Goal: Task Accomplishment & Management: Complete application form

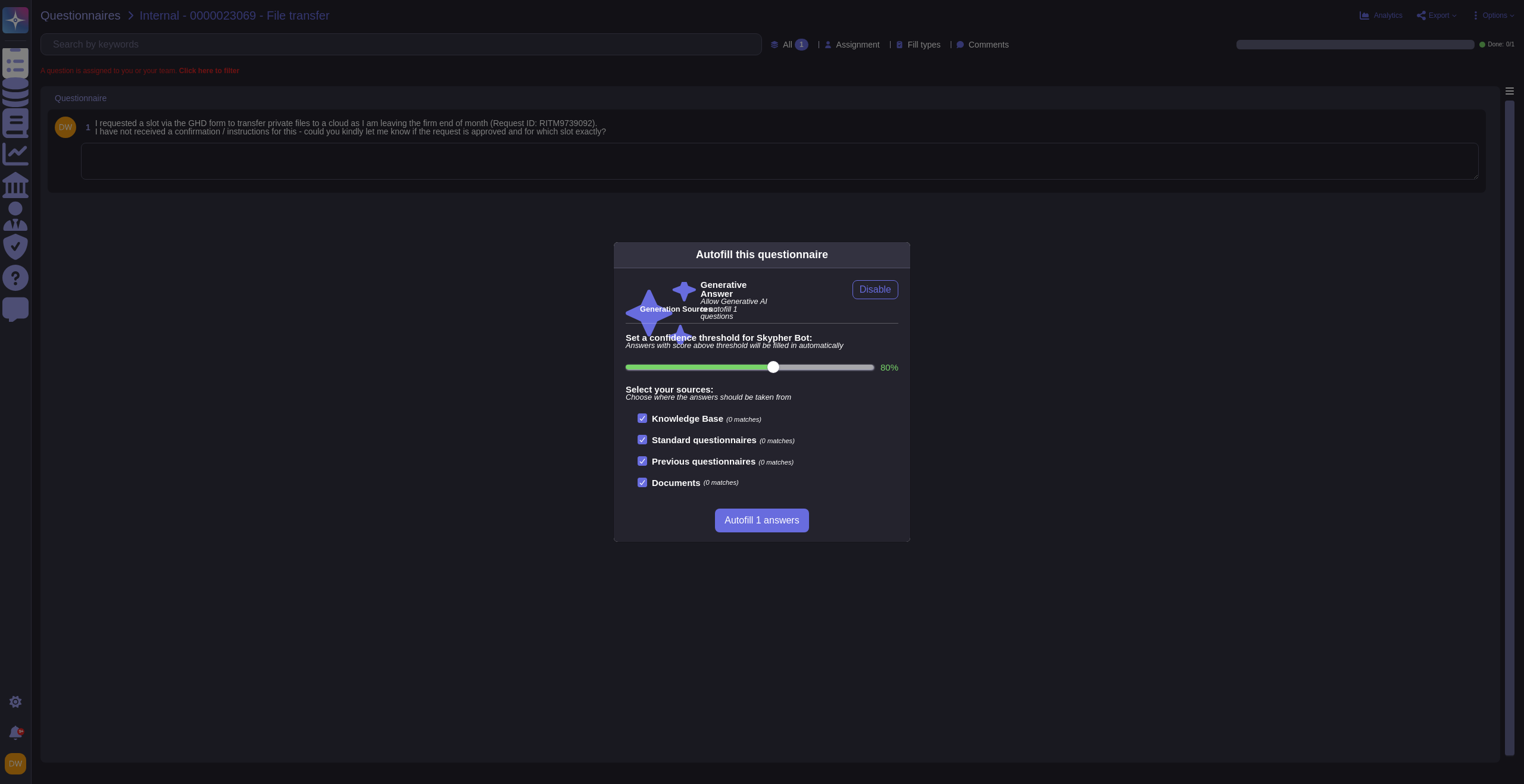
click at [246, 166] on div "Autofill this questionnaire Generative Answer Allow Generative AI to autofill 1…" at bounding box center [762, 392] width 1524 height 784
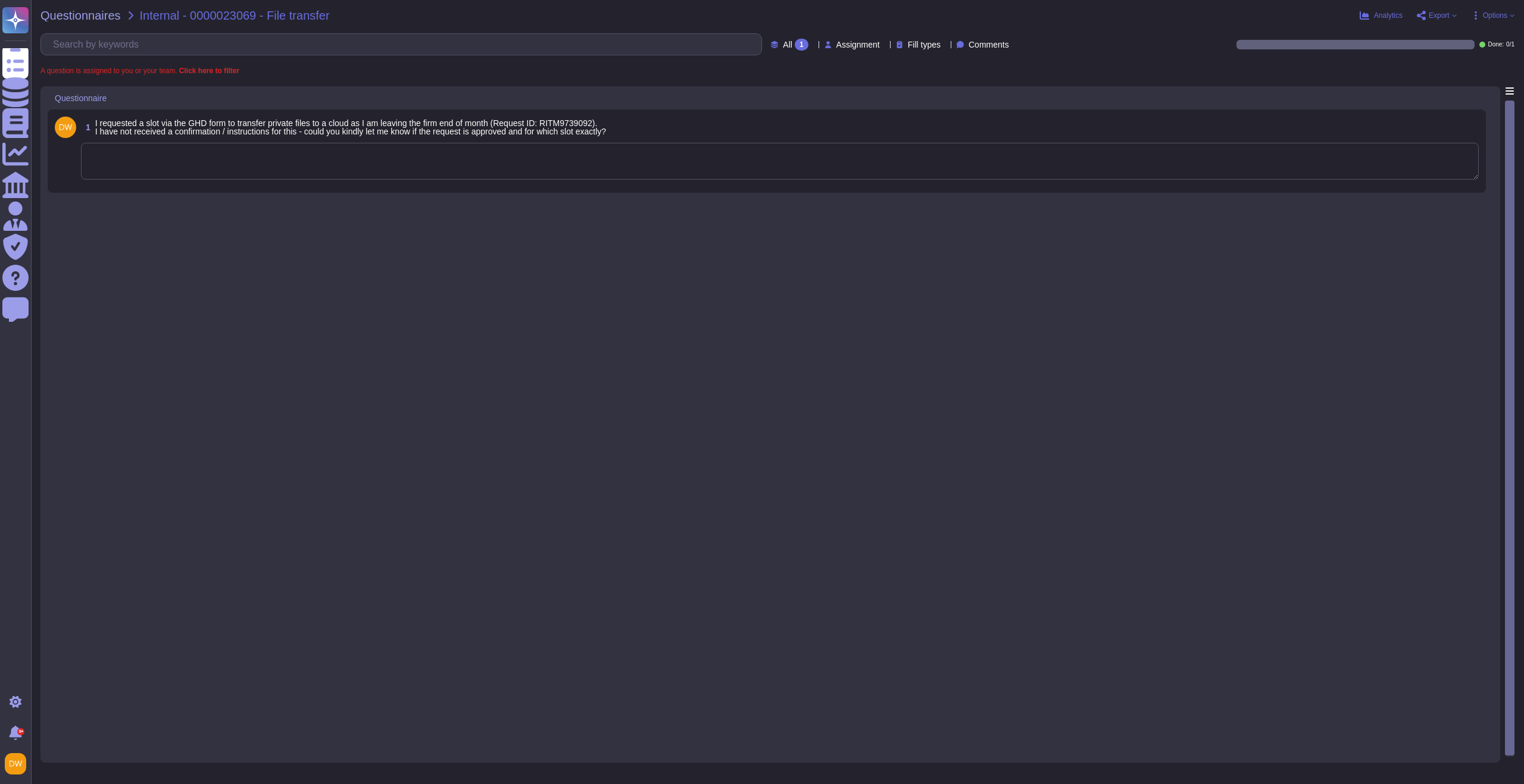
click at [247, 166] on textarea at bounding box center [780, 162] width 1398 height 37
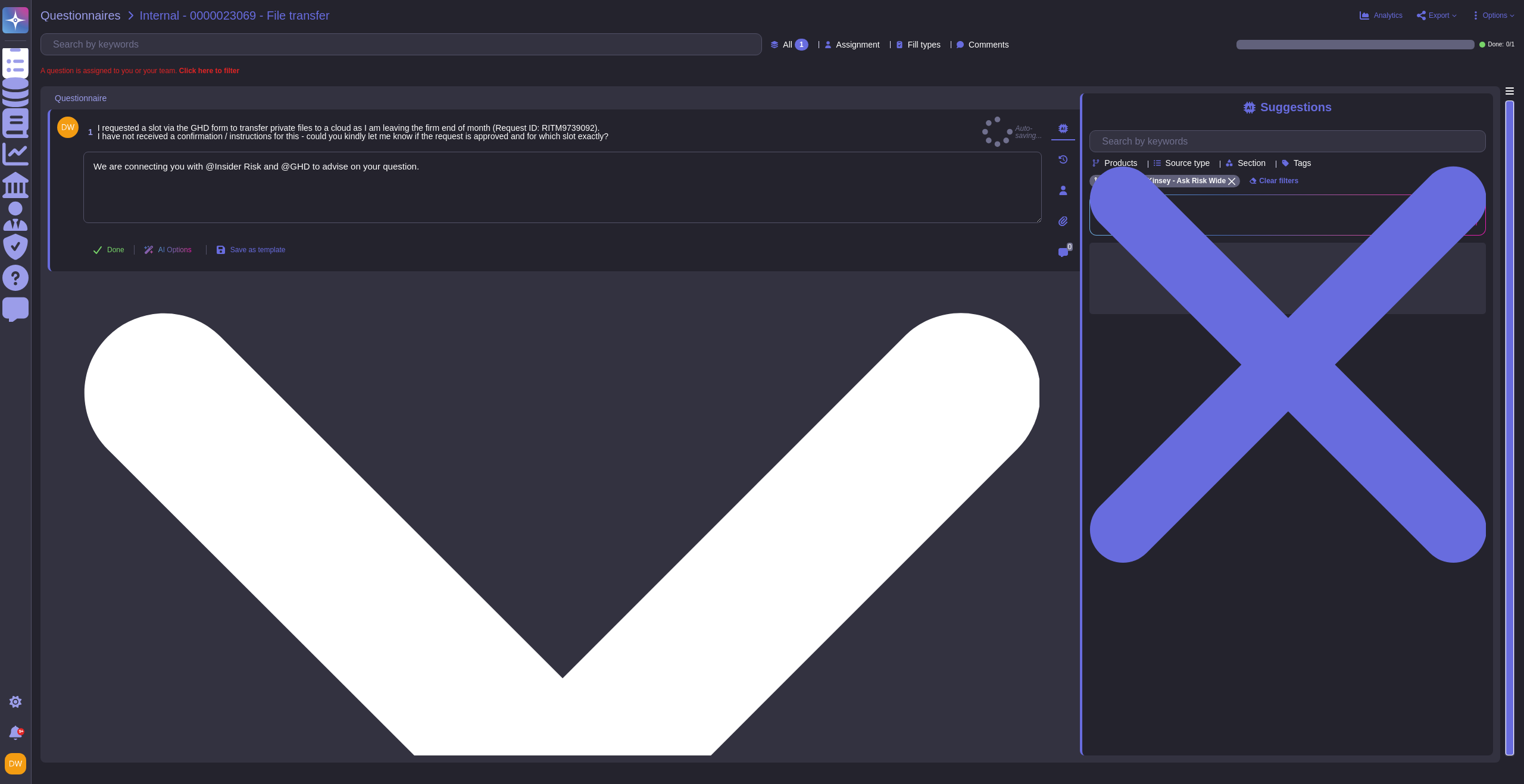
type textarea "We are connecting you with @Insider Risk and @GHD to advise on your question."
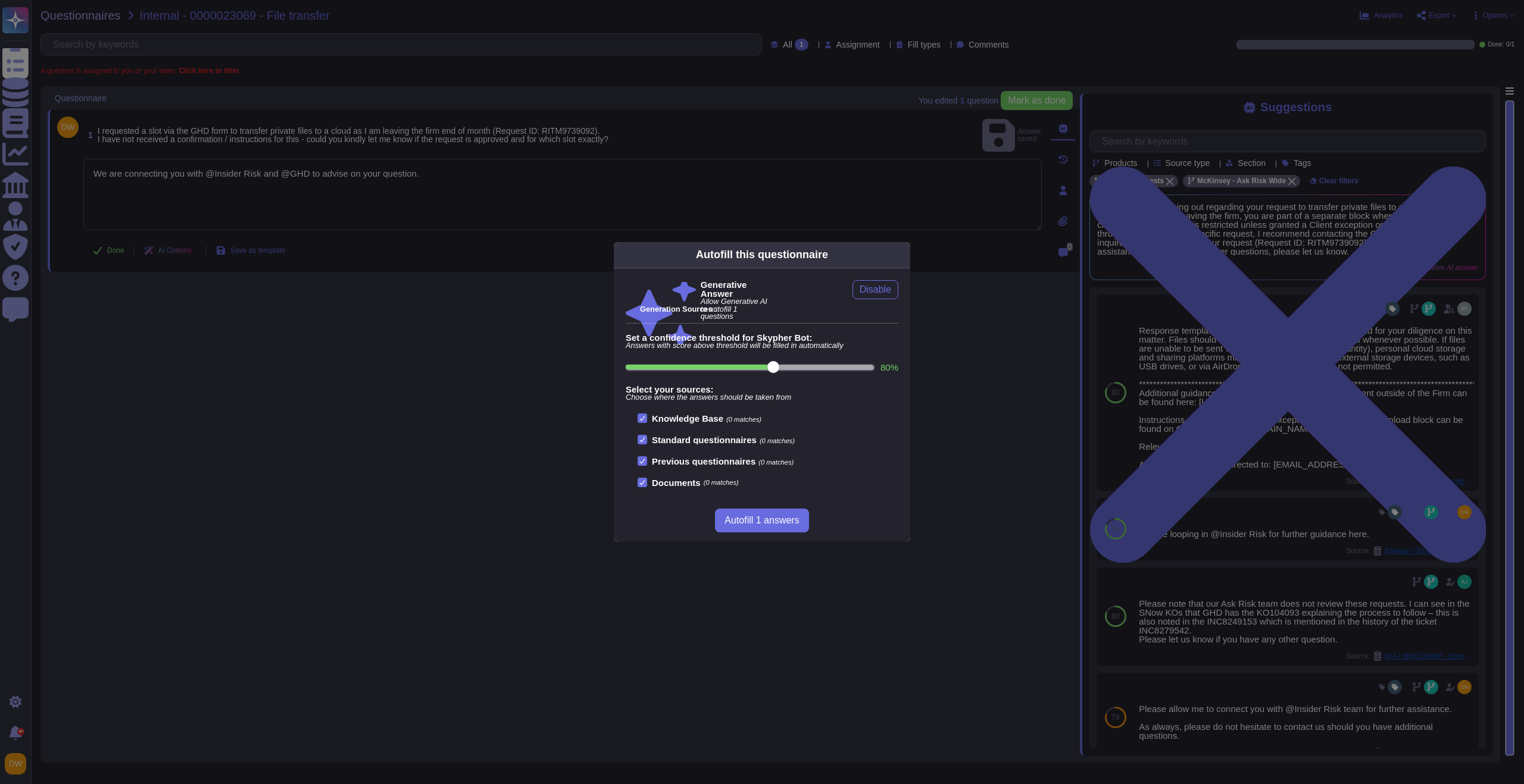
click at [360, 391] on div "Autofill this questionnaire Generative Answer Allow Generative AI to autofill 1…" at bounding box center [762, 392] width 1524 height 784
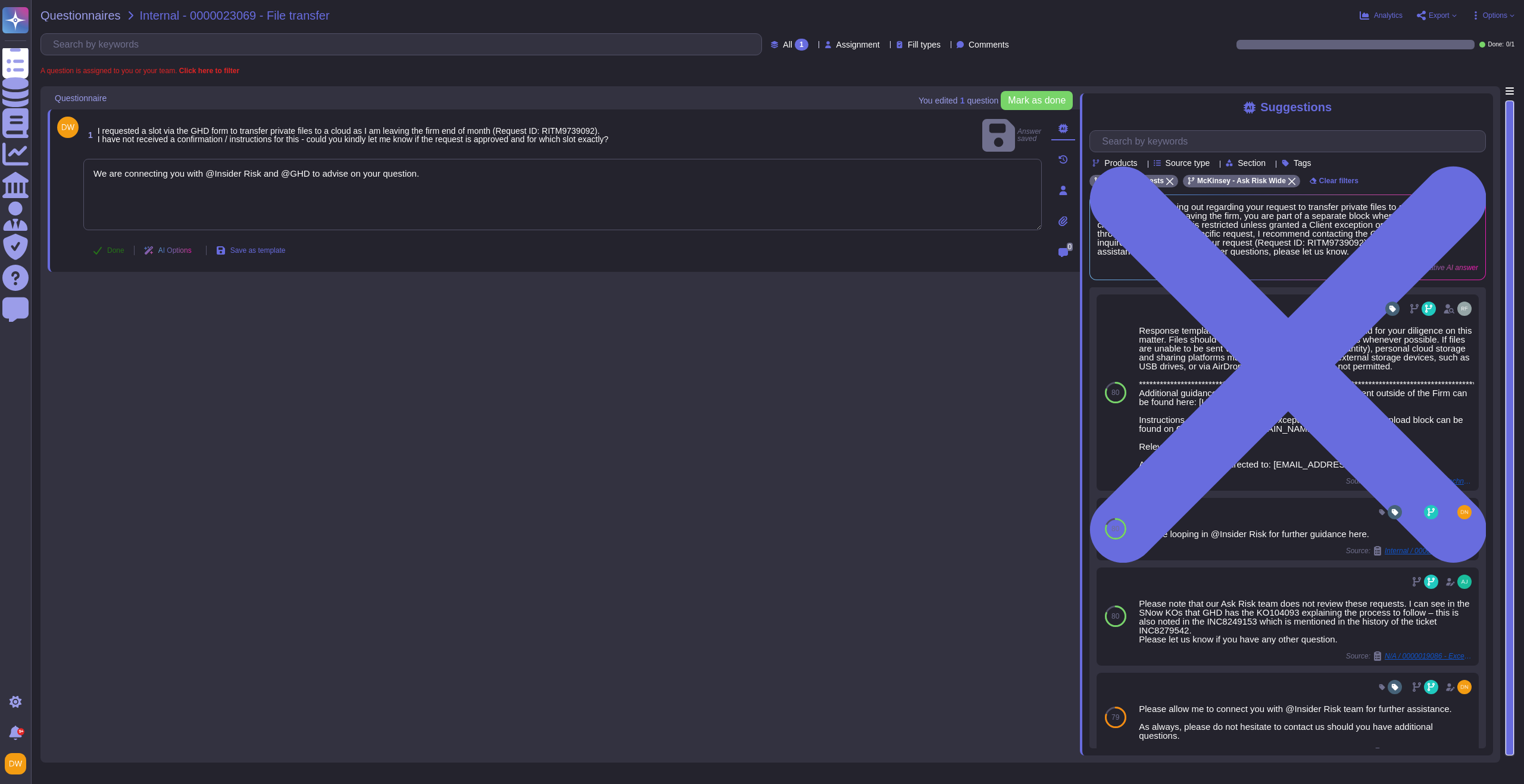
click at [118, 247] on span "Done" at bounding box center [116, 250] width 17 height 7
click at [86, 10] on span "Questionnaires" at bounding box center [80, 15] width 80 height 12
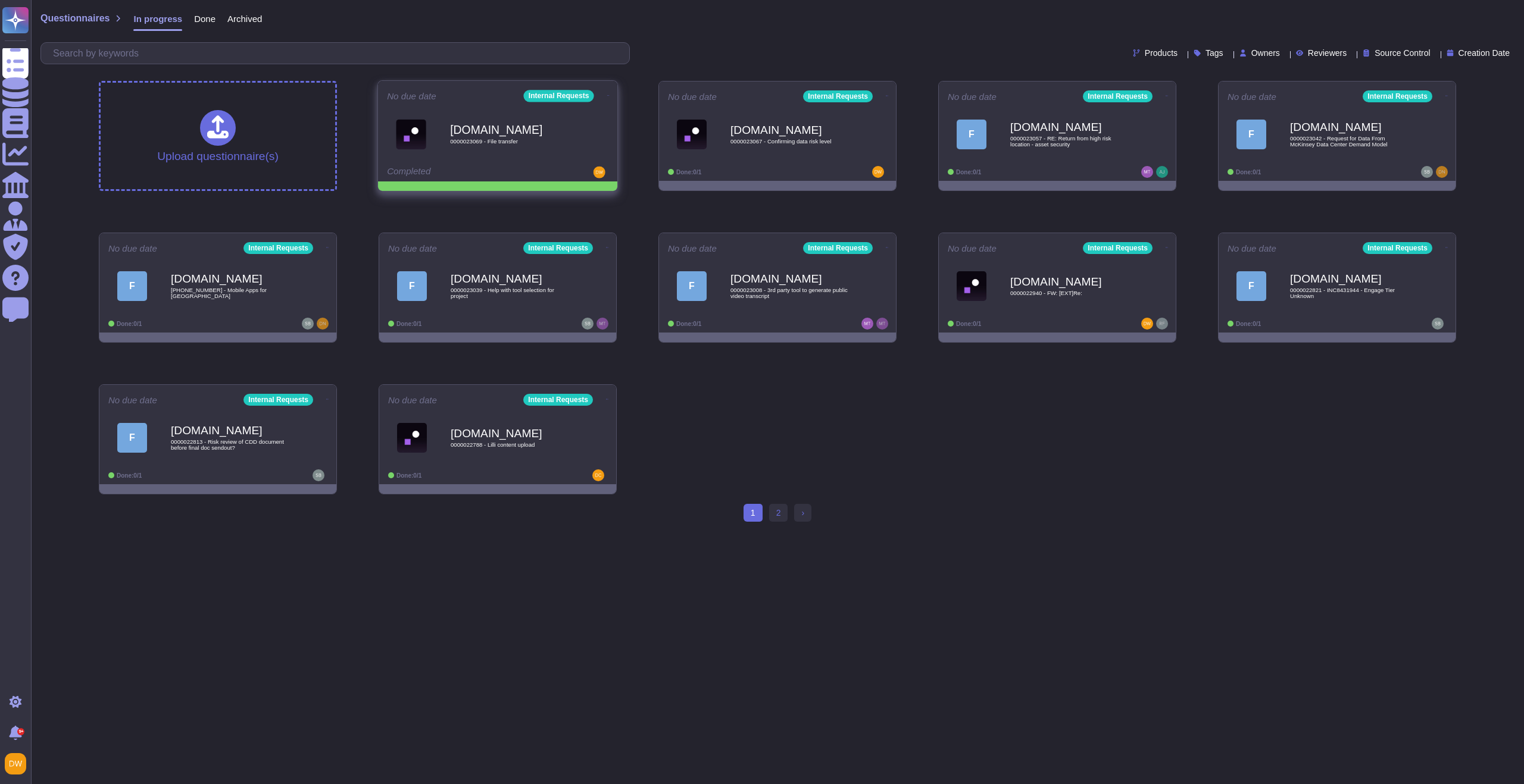
click at [607, 96] on icon at bounding box center [608, 96] width 3 height 1
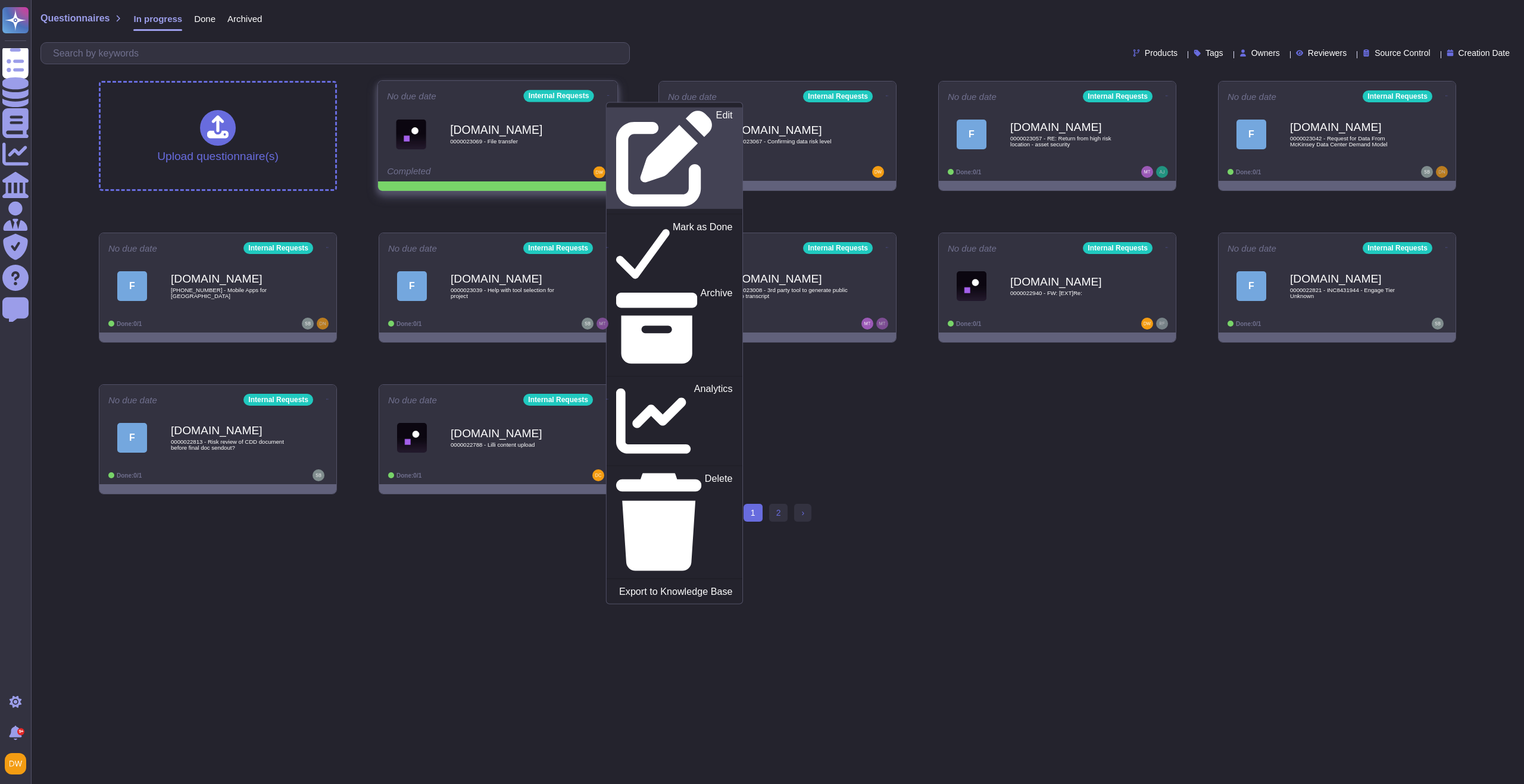
click at [716, 115] on p "Edit" at bounding box center [724, 159] width 17 height 96
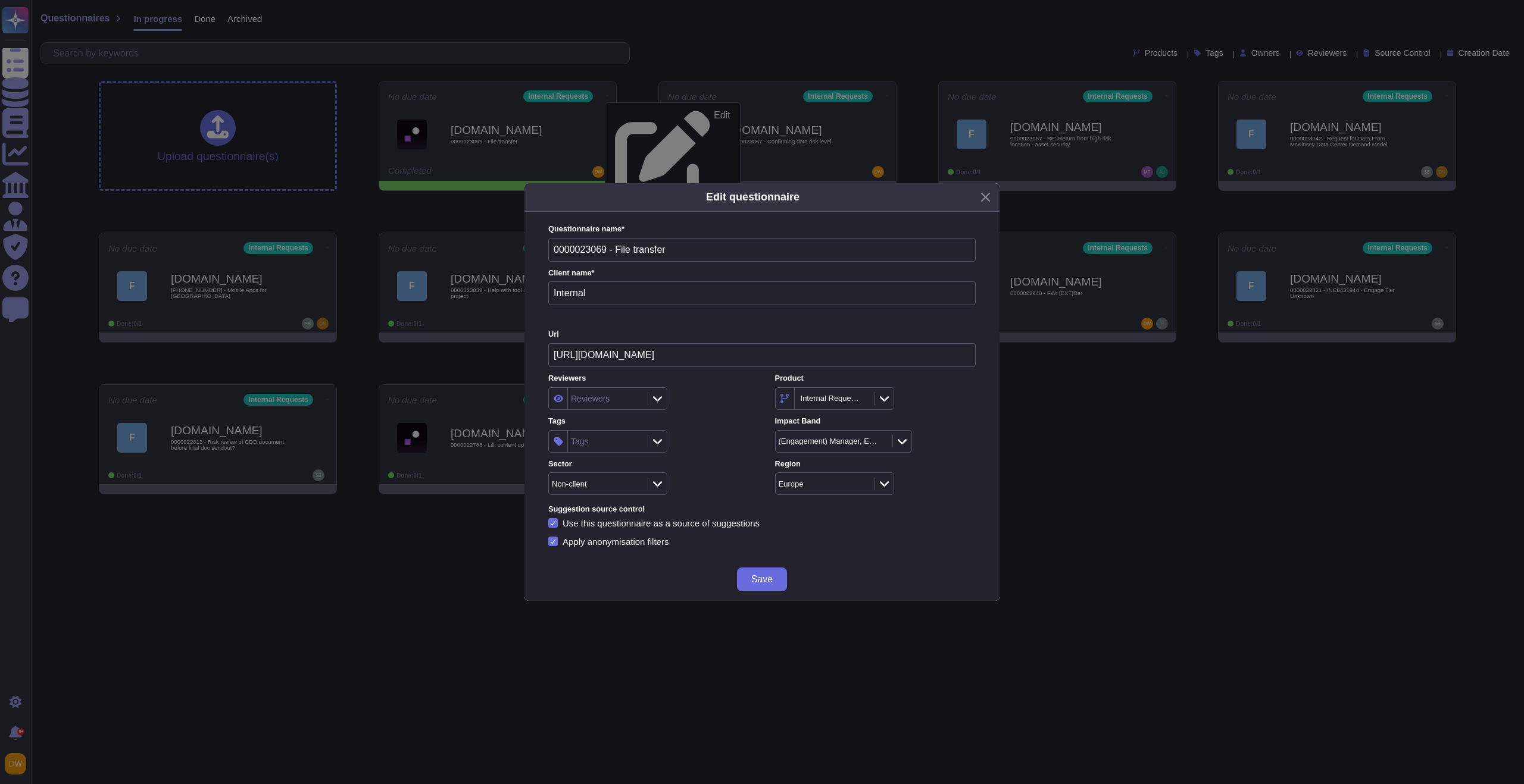
click at [602, 447] on div "Tags" at bounding box center [606, 441] width 77 height 21
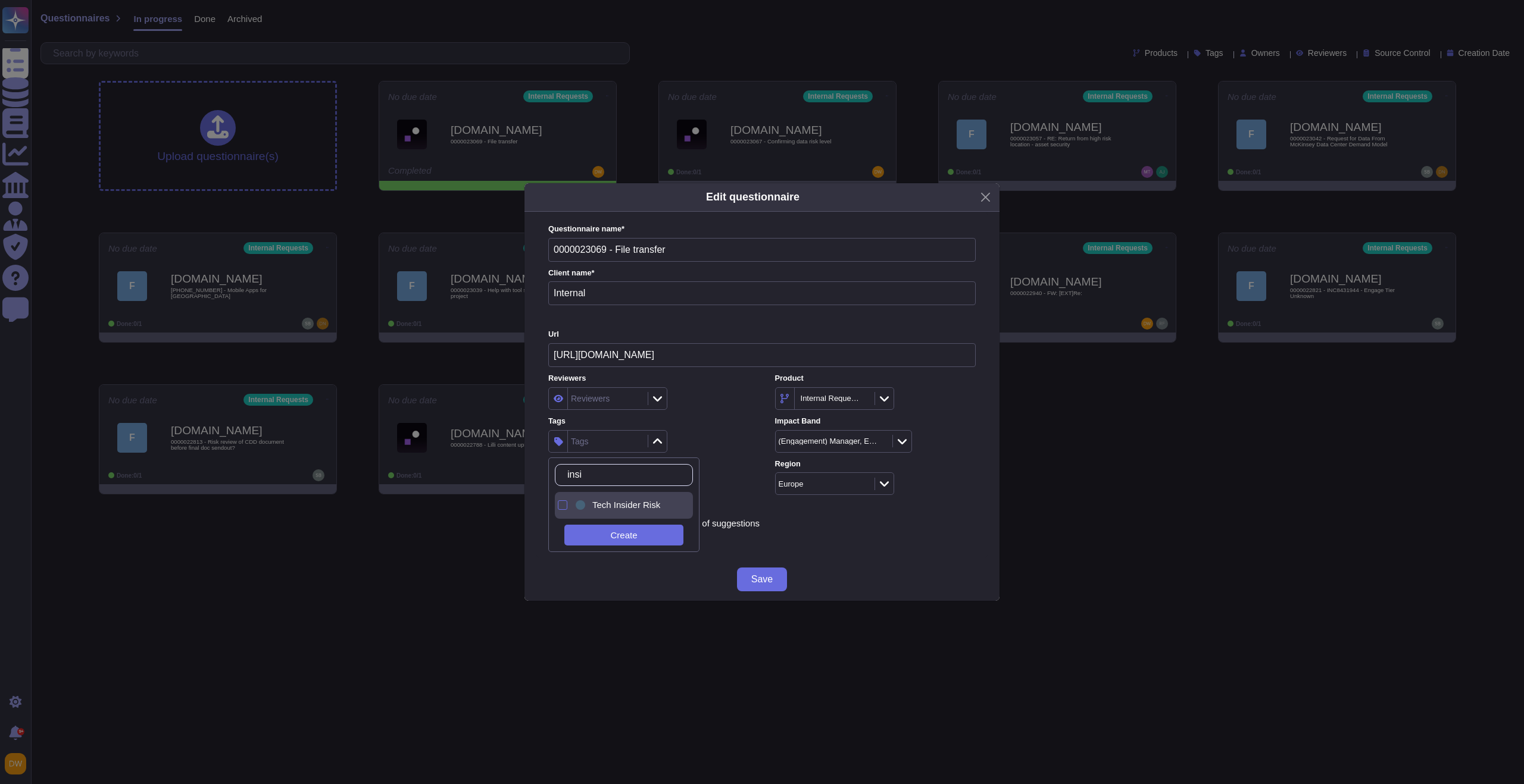
click at [600, 515] on div "Tech Insider Risk" at bounding box center [626, 506] width 107 height 27
click at [643, 481] on input "insi" at bounding box center [626, 474] width 131 height 21
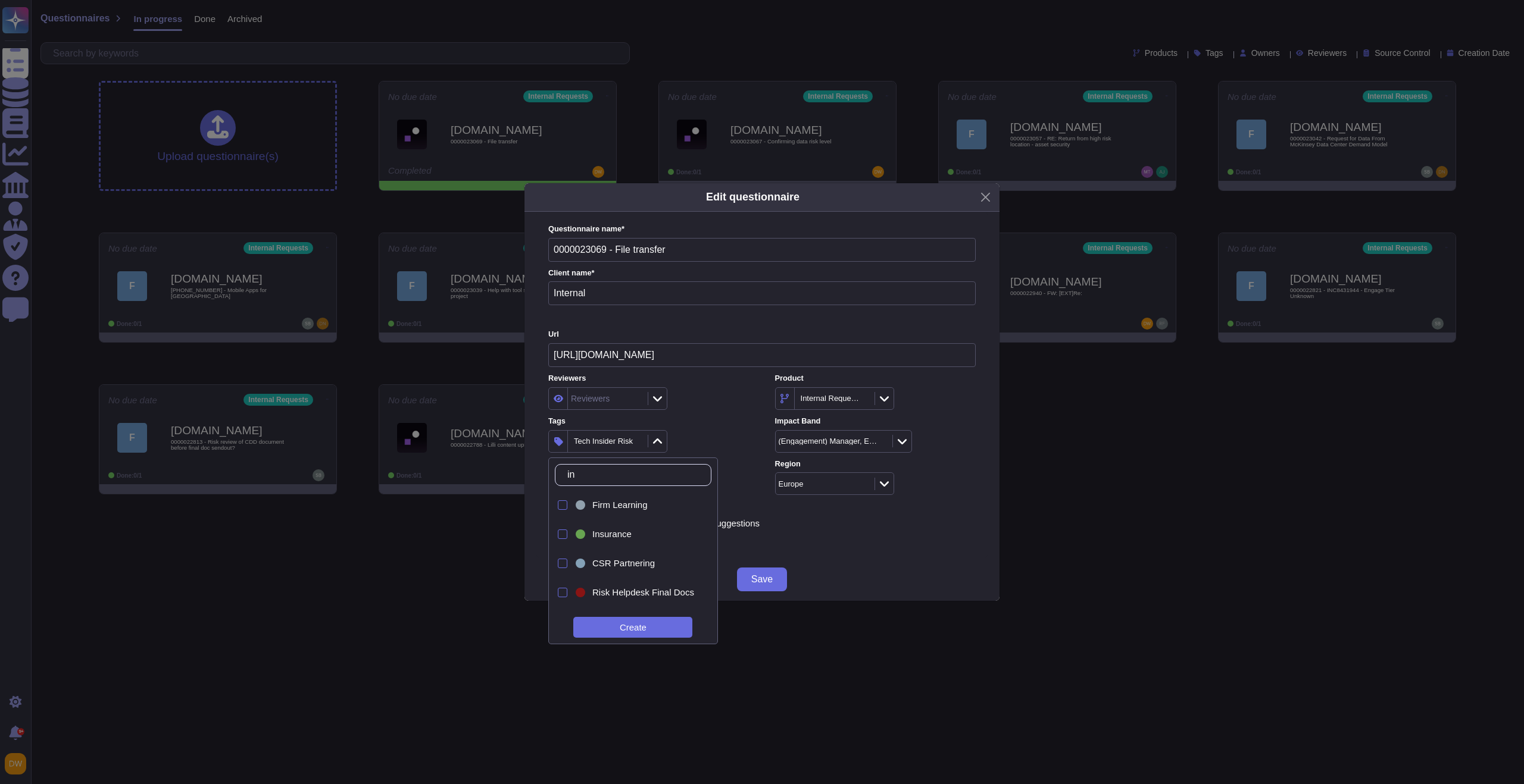
type input "i"
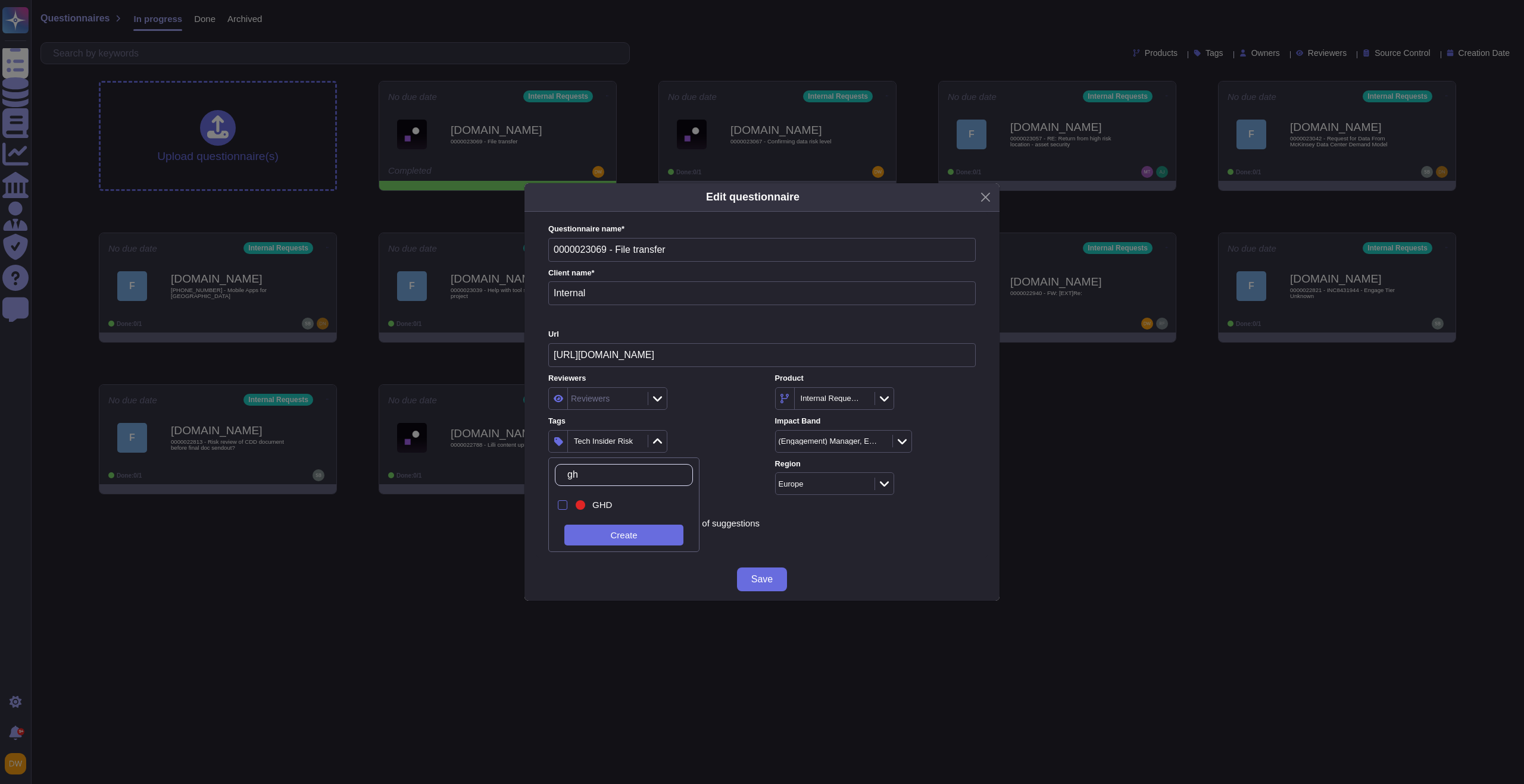
type input "ghd"
click at [623, 513] on div "GHD" at bounding box center [626, 506] width 107 height 27
click at [762, 423] on div "Reviewers Reviewers Product Internal Requests Tags 2 items selected Impact Band…" at bounding box center [762, 434] width 427 height 122
click at [766, 571] on button "Save" at bounding box center [762, 579] width 50 height 24
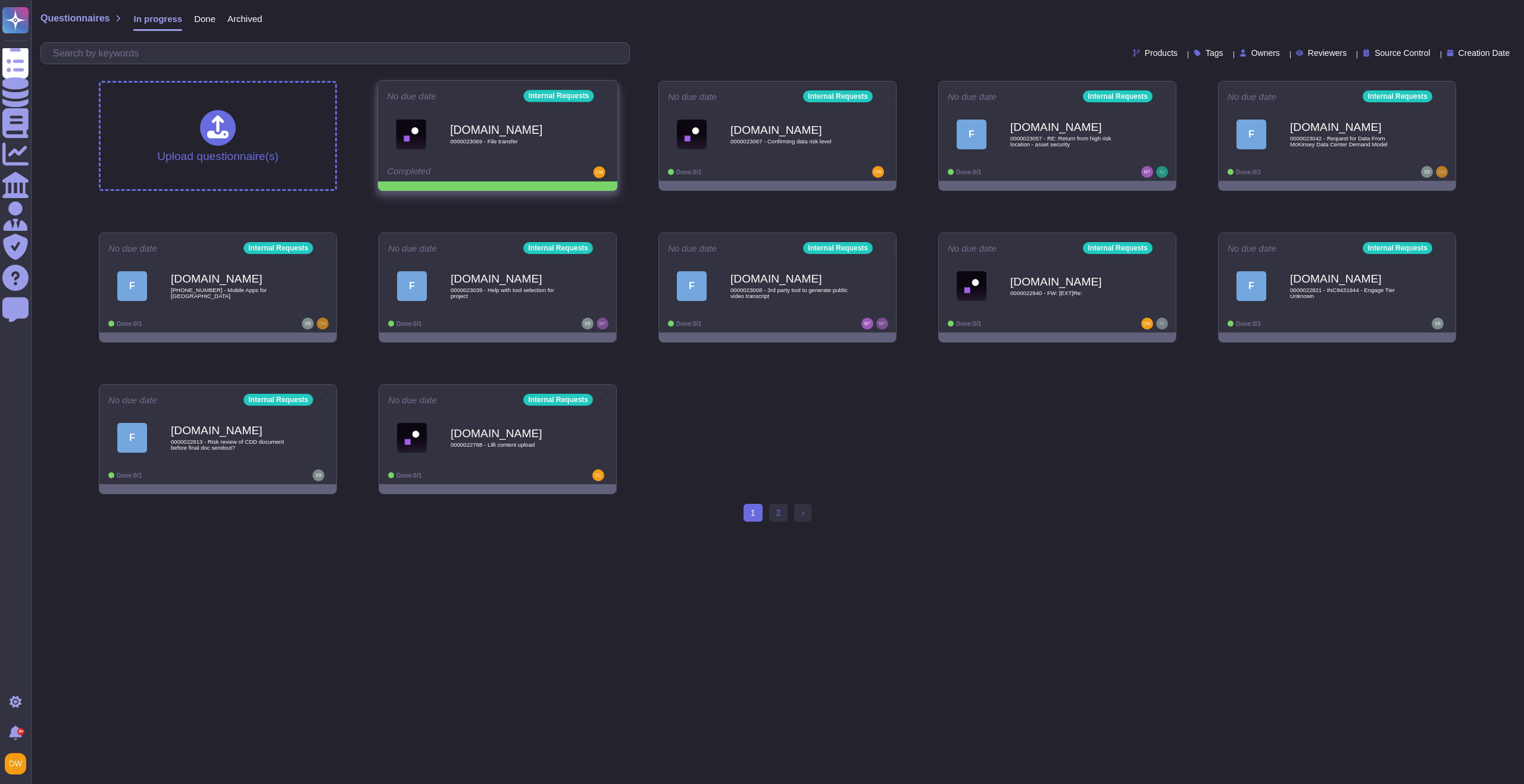
click at [607, 96] on icon at bounding box center [608, 96] width 3 height 3
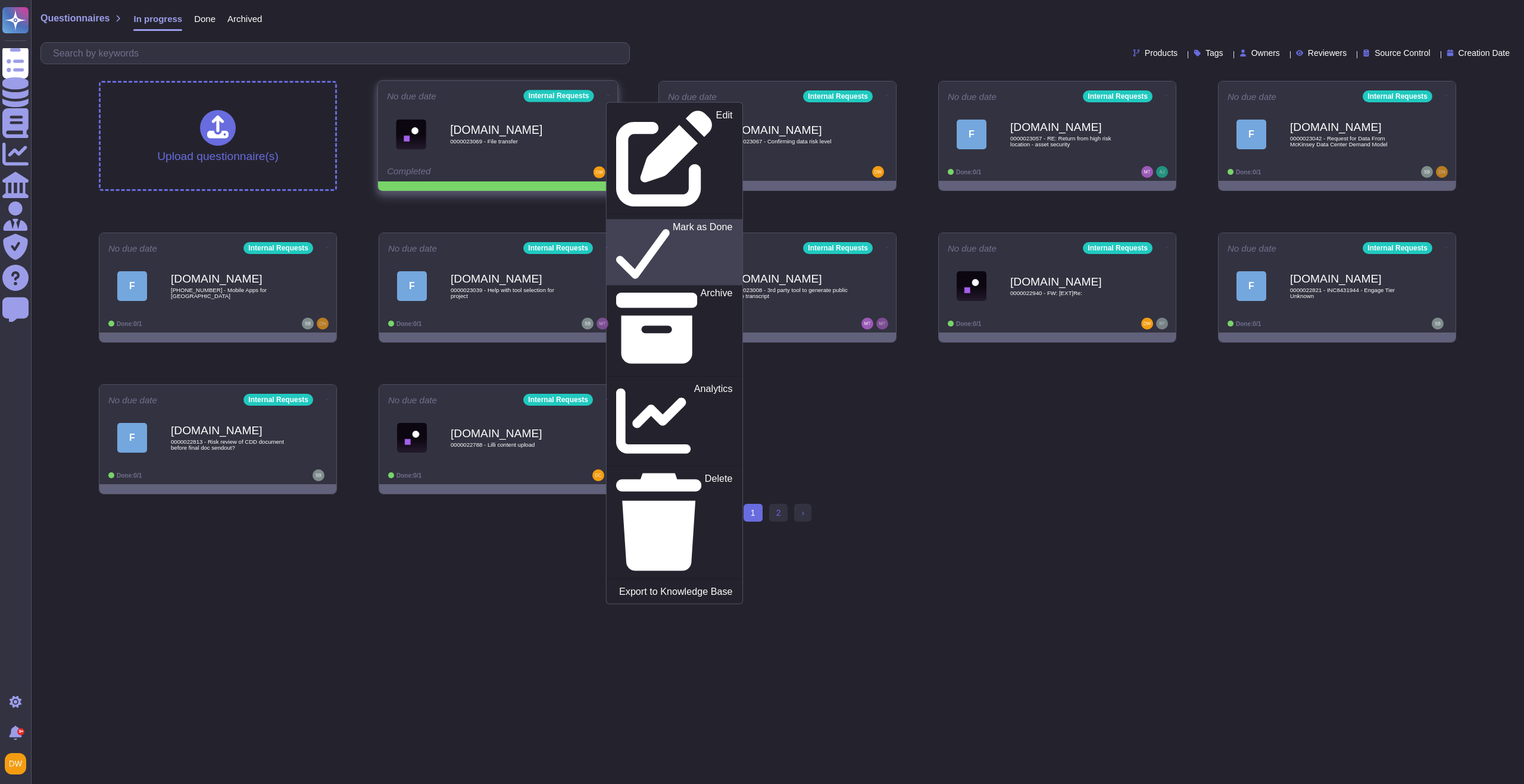
click at [616, 222] on icon at bounding box center [642, 252] width 53 height 61
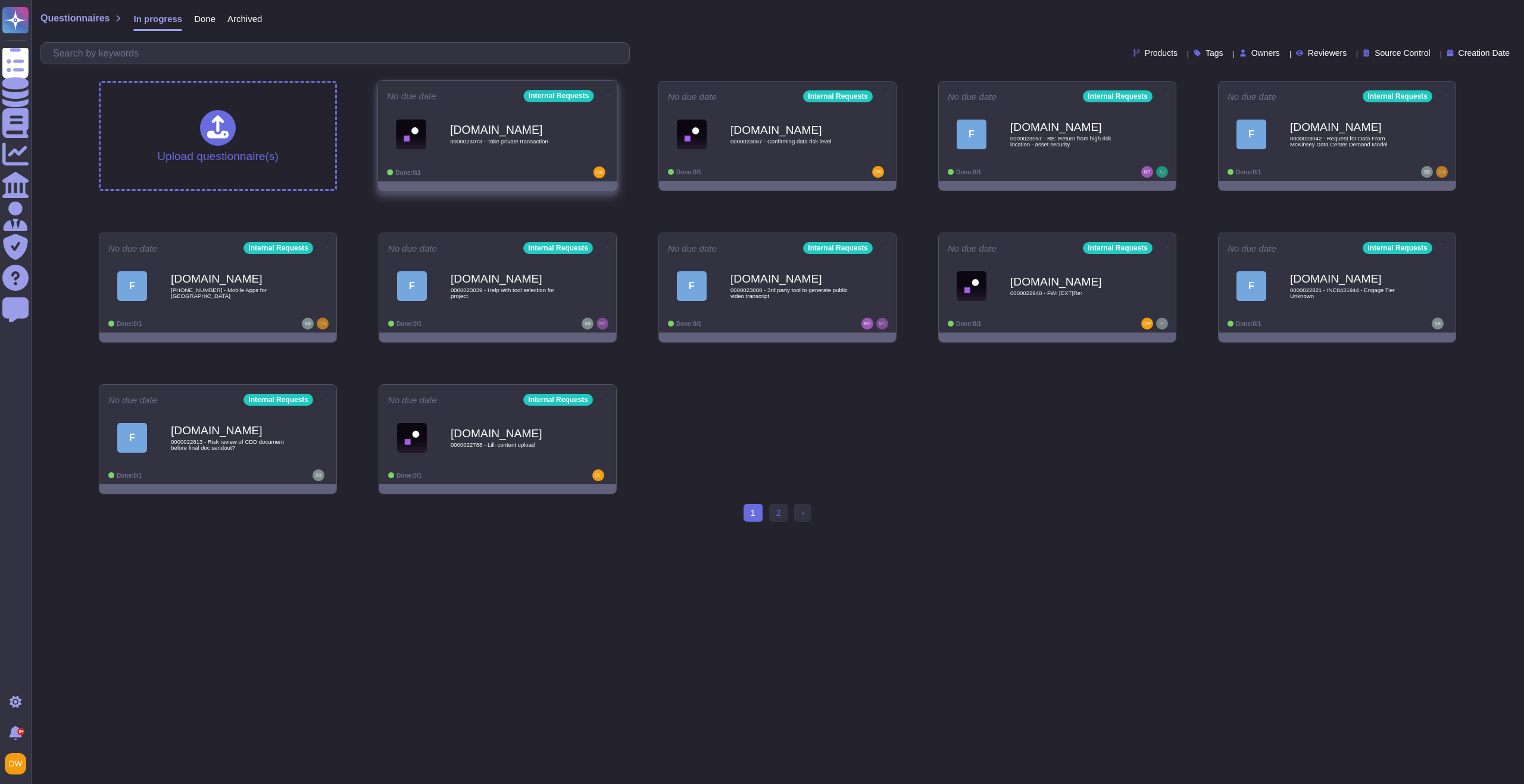
click at [483, 151] on div "Force.com 0000023073 - Take private transaction" at bounding box center [510, 134] width 120 height 48
